Goal: Task Accomplishment & Management: Manage account settings

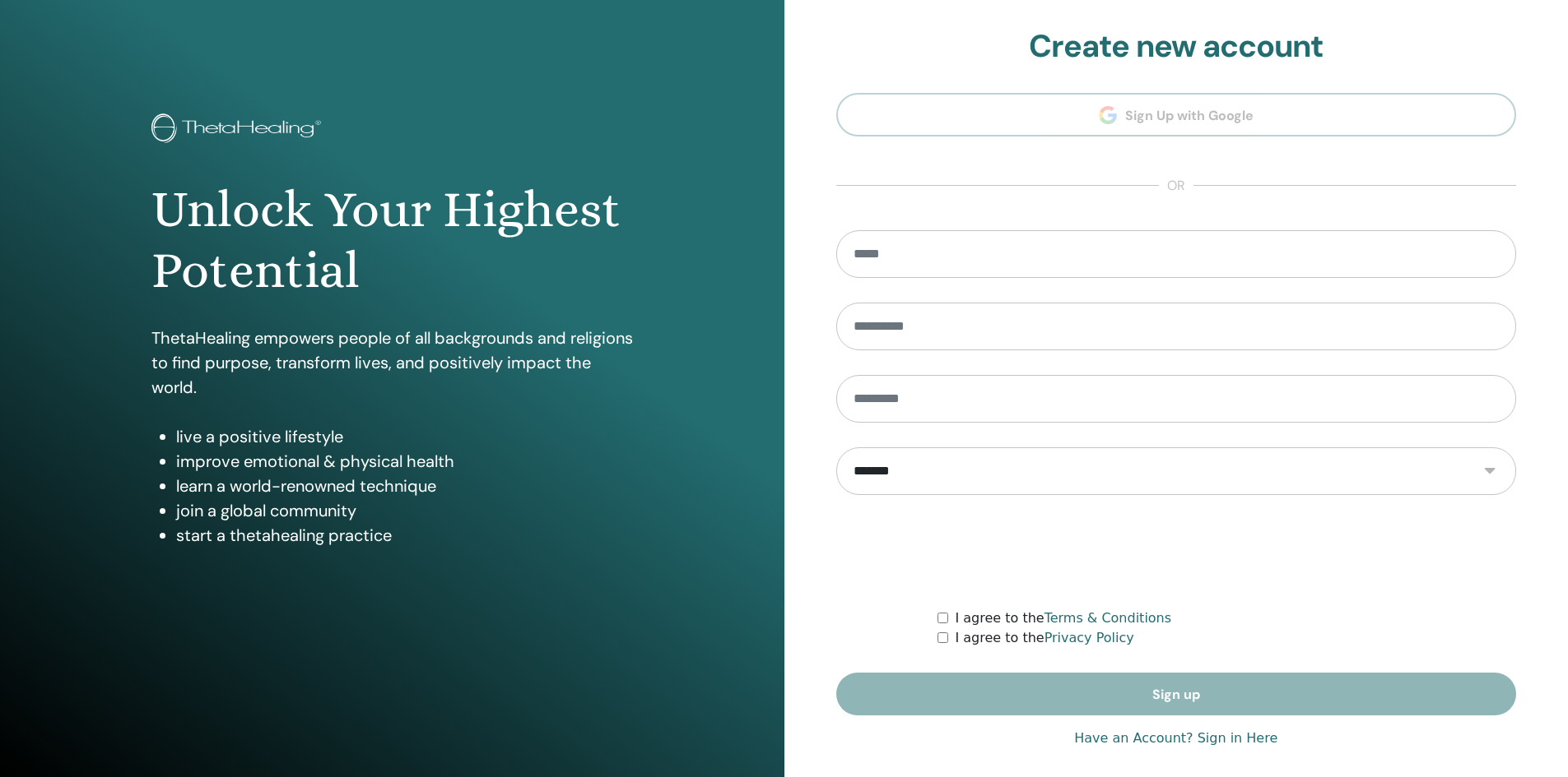
type input "**********"
click at [1241, 740] on link "Have an Account? Sign in Here" at bounding box center [1175, 739] width 203 height 20
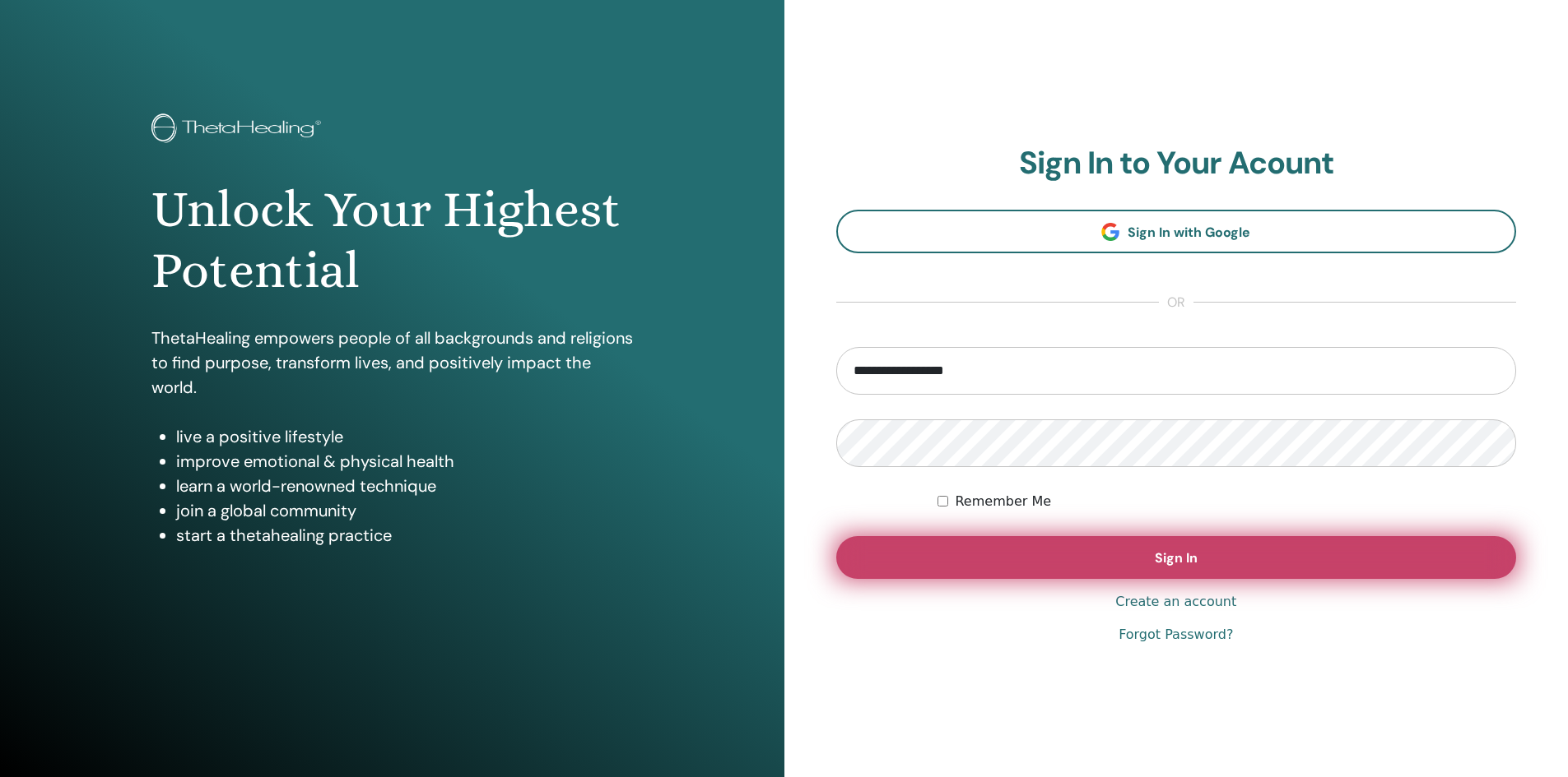
click at [1177, 552] on span "Sign In" at bounding box center [1176, 558] width 43 height 17
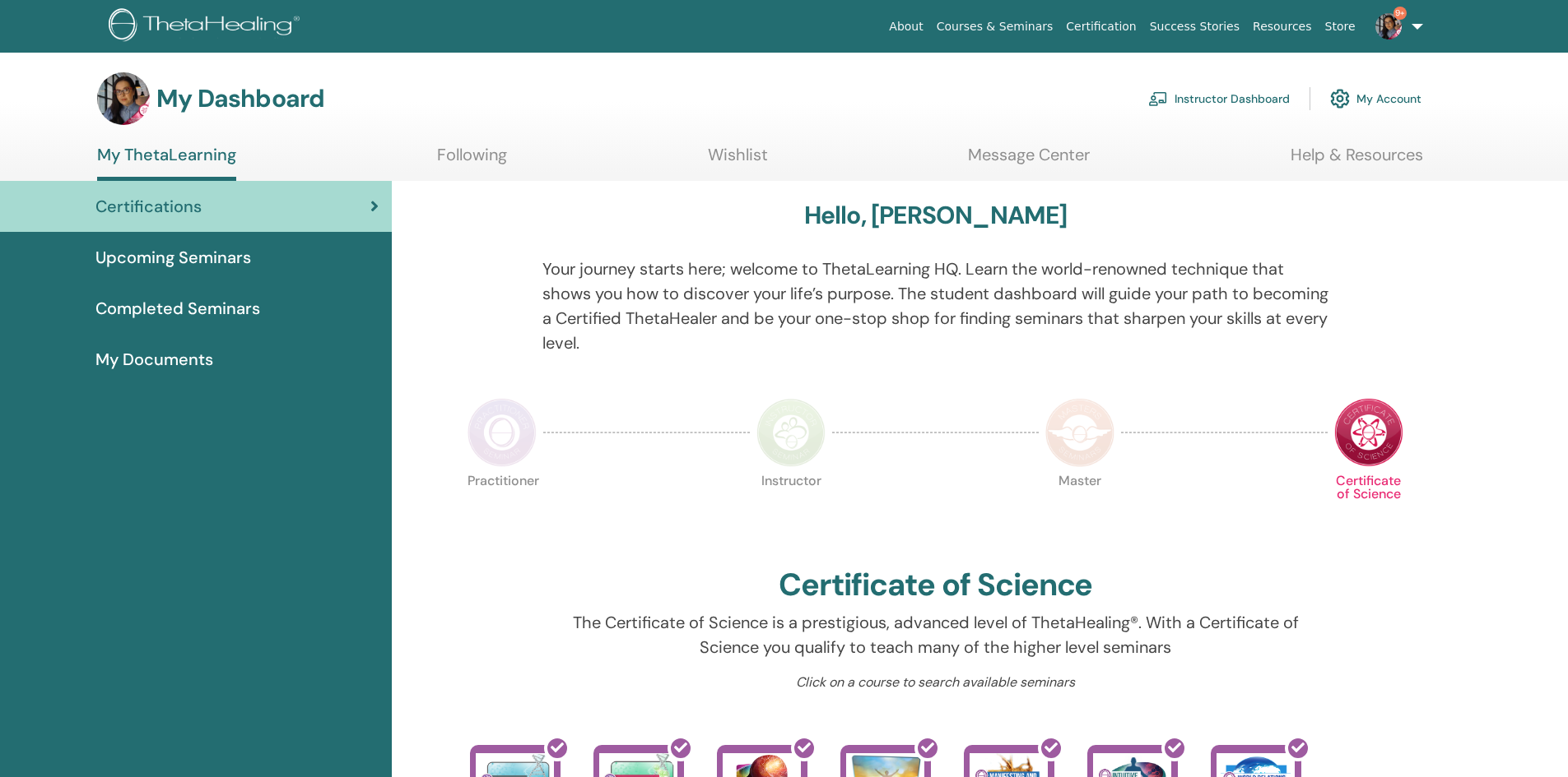
click at [1218, 96] on link "Instructor Dashboard" at bounding box center [1218, 99] width 141 height 37
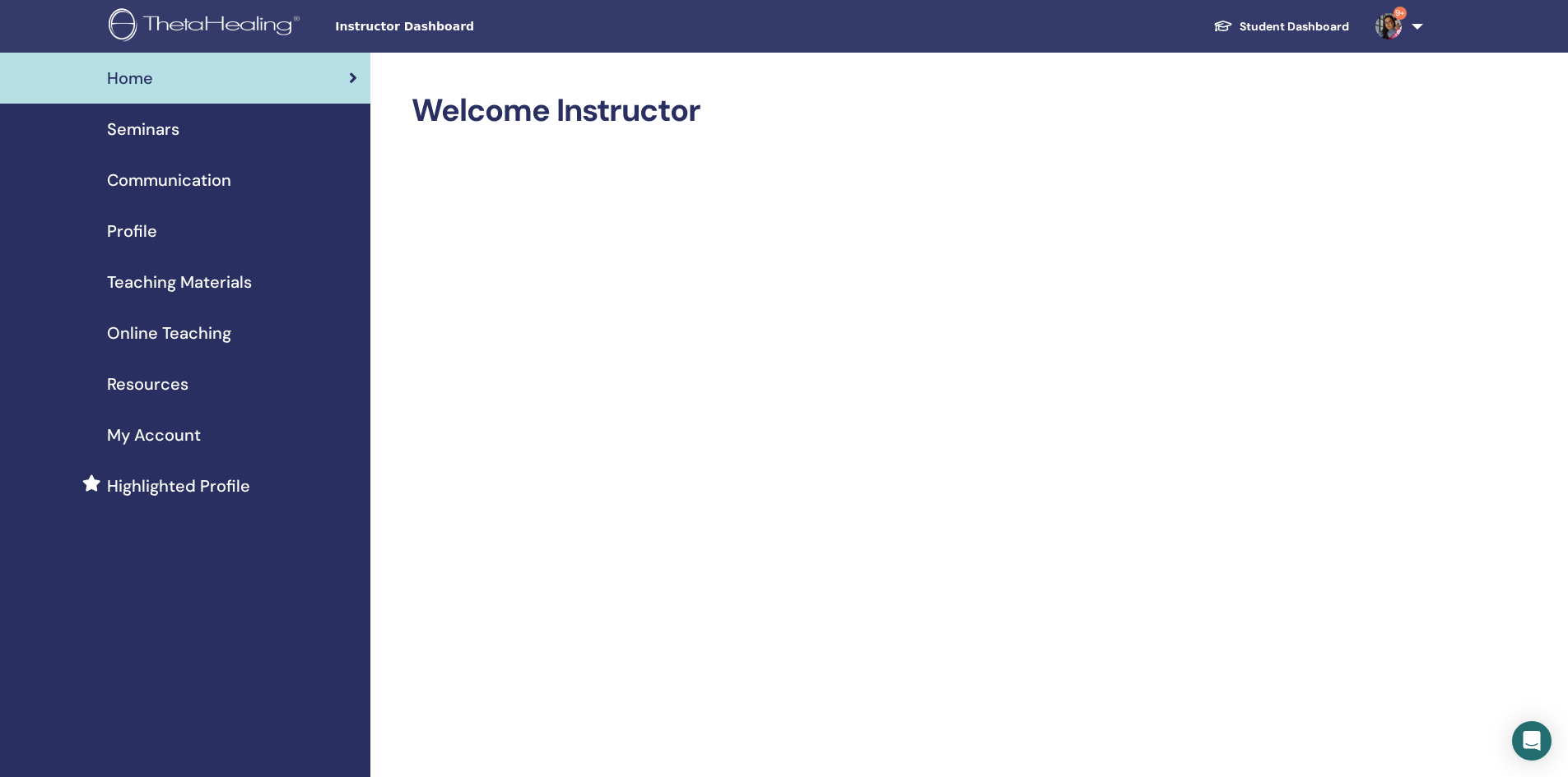
click at [136, 125] on span "Seminars" at bounding box center [143, 129] width 72 height 24
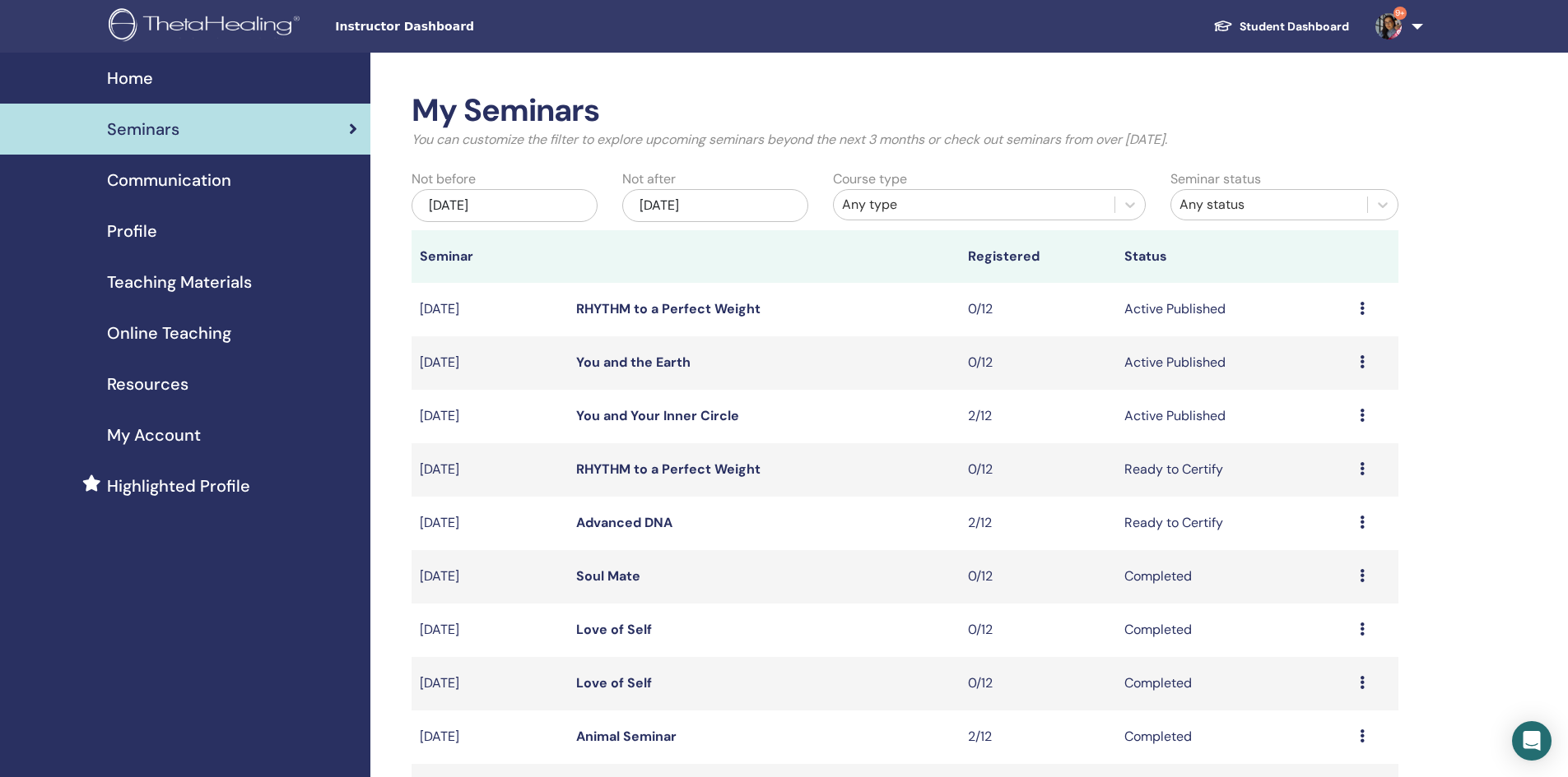
click at [624, 409] on link "You and Your Inner Circle" at bounding box center [657, 416] width 163 height 17
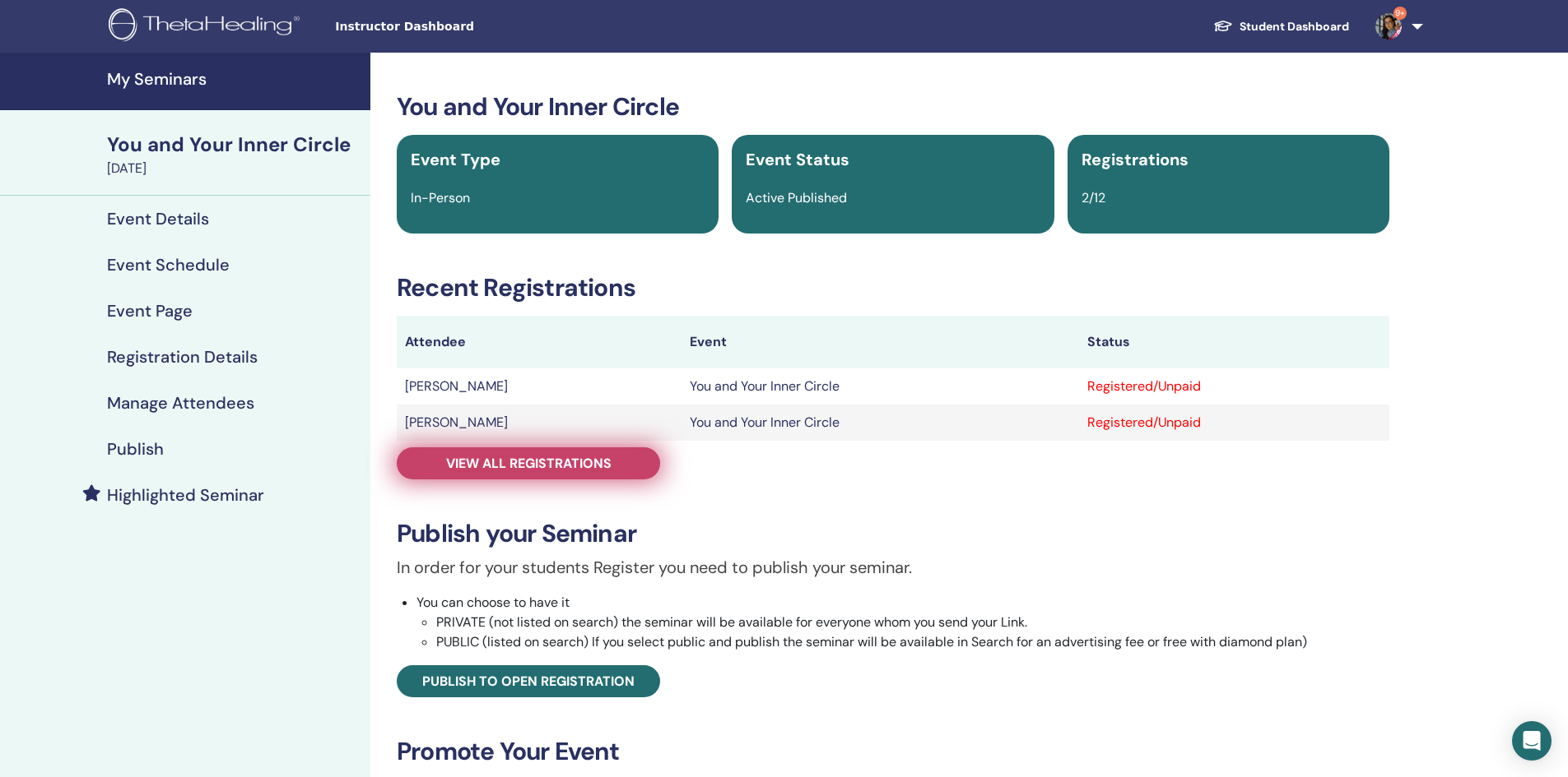
click at [603, 459] on span "View all registrations" at bounding box center [529, 463] width 166 height 17
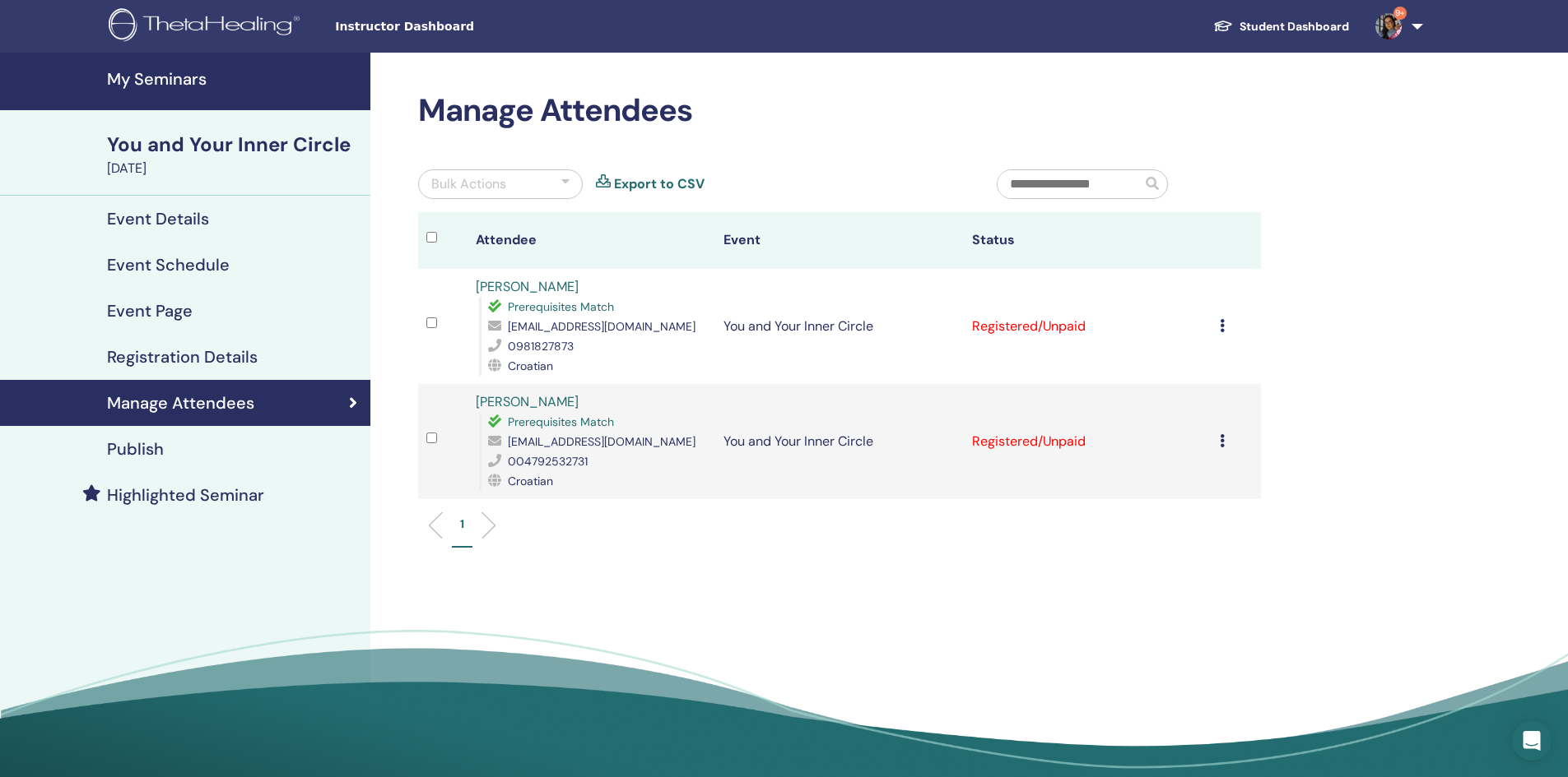
click at [1221, 325] on icon at bounding box center [1223, 325] width 5 height 13
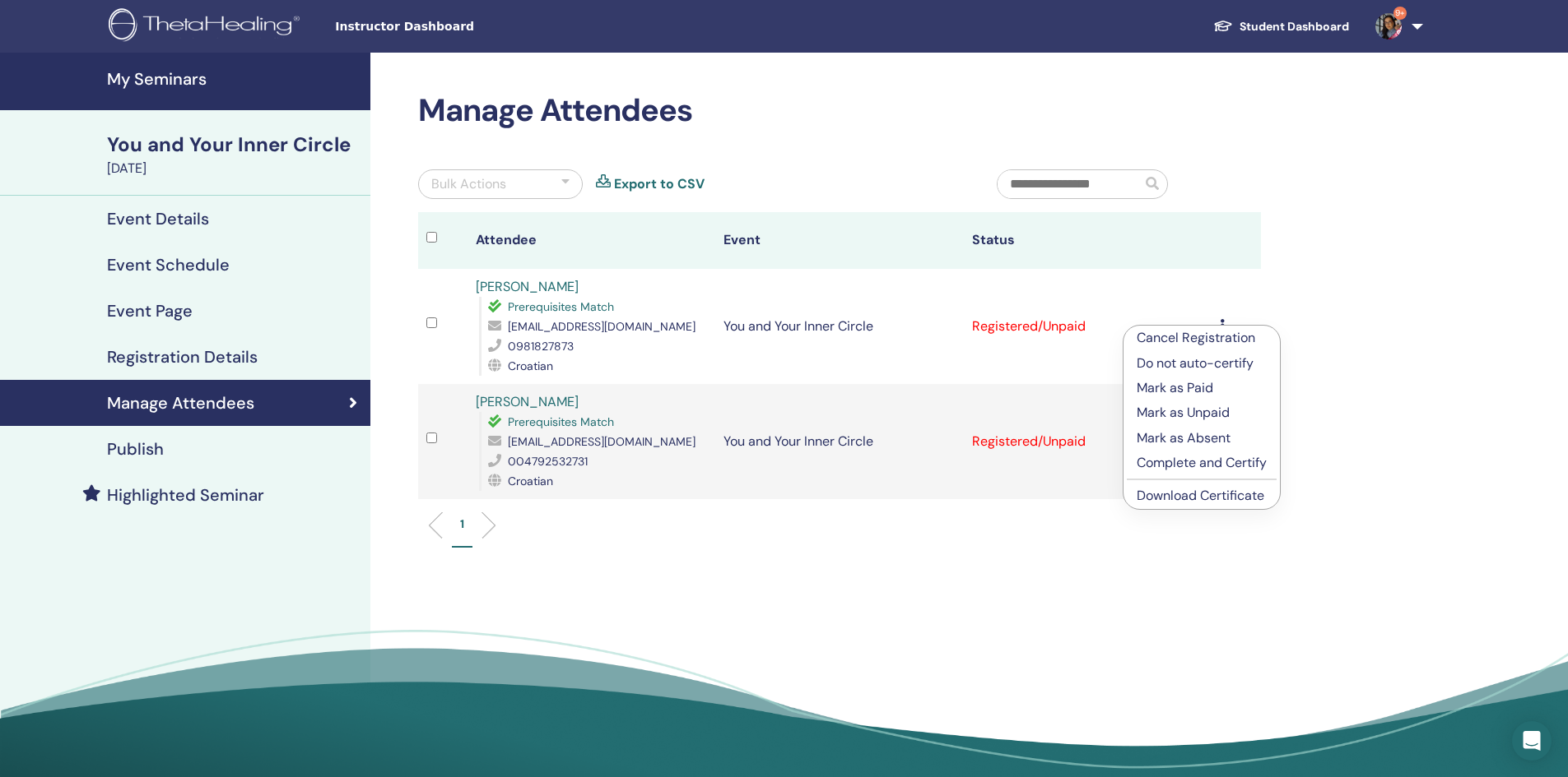
click at [1212, 465] on p "Complete and Certify" at bounding box center [1201, 463] width 130 height 20
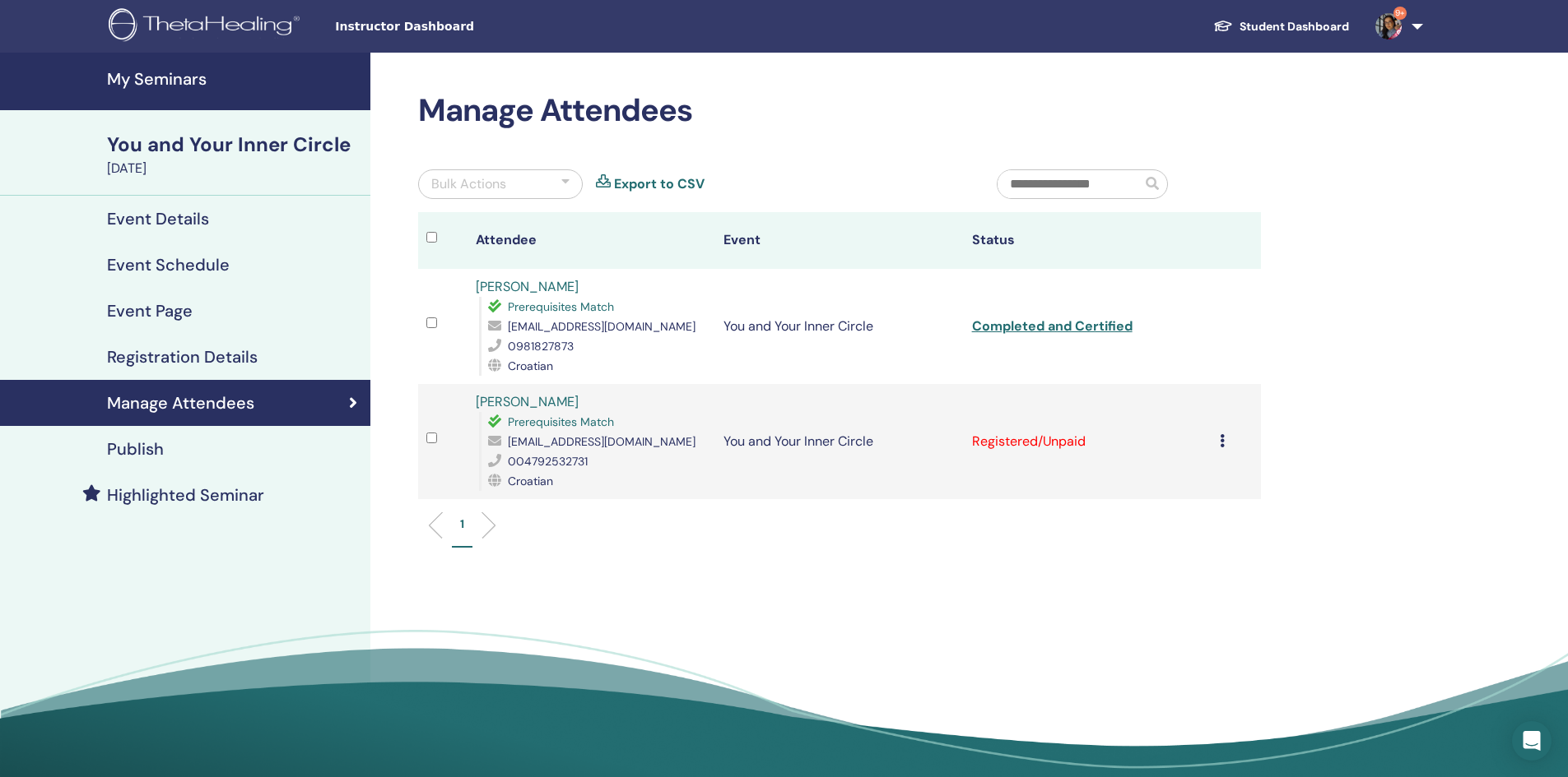
click at [1221, 436] on icon at bounding box center [1223, 441] width 5 height 13
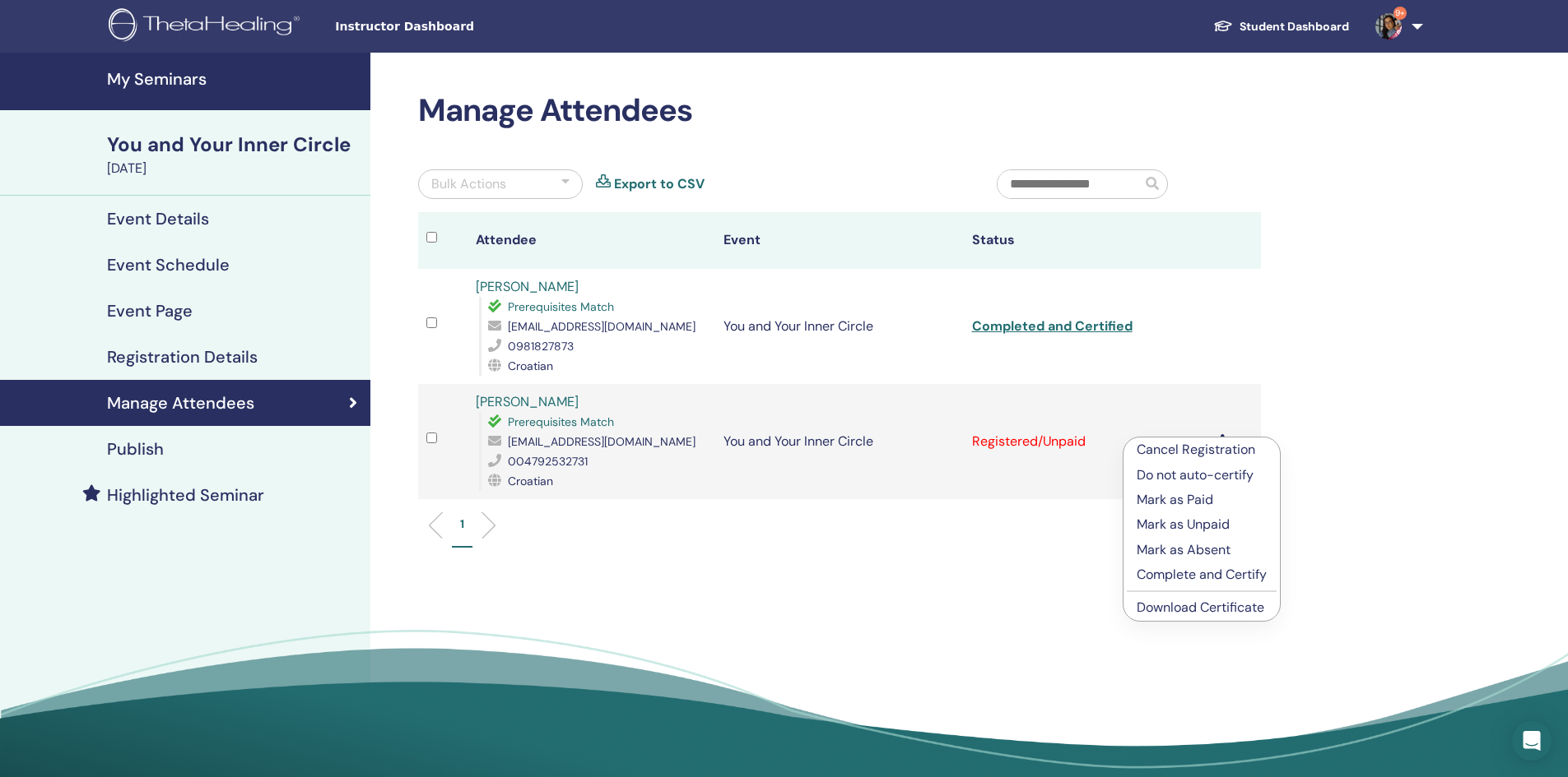
click at [1236, 570] on p "Complete and Certify" at bounding box center [1201, 575] width 130 height 20
